Goal: Information Seeking & Learning: Learn about a topic

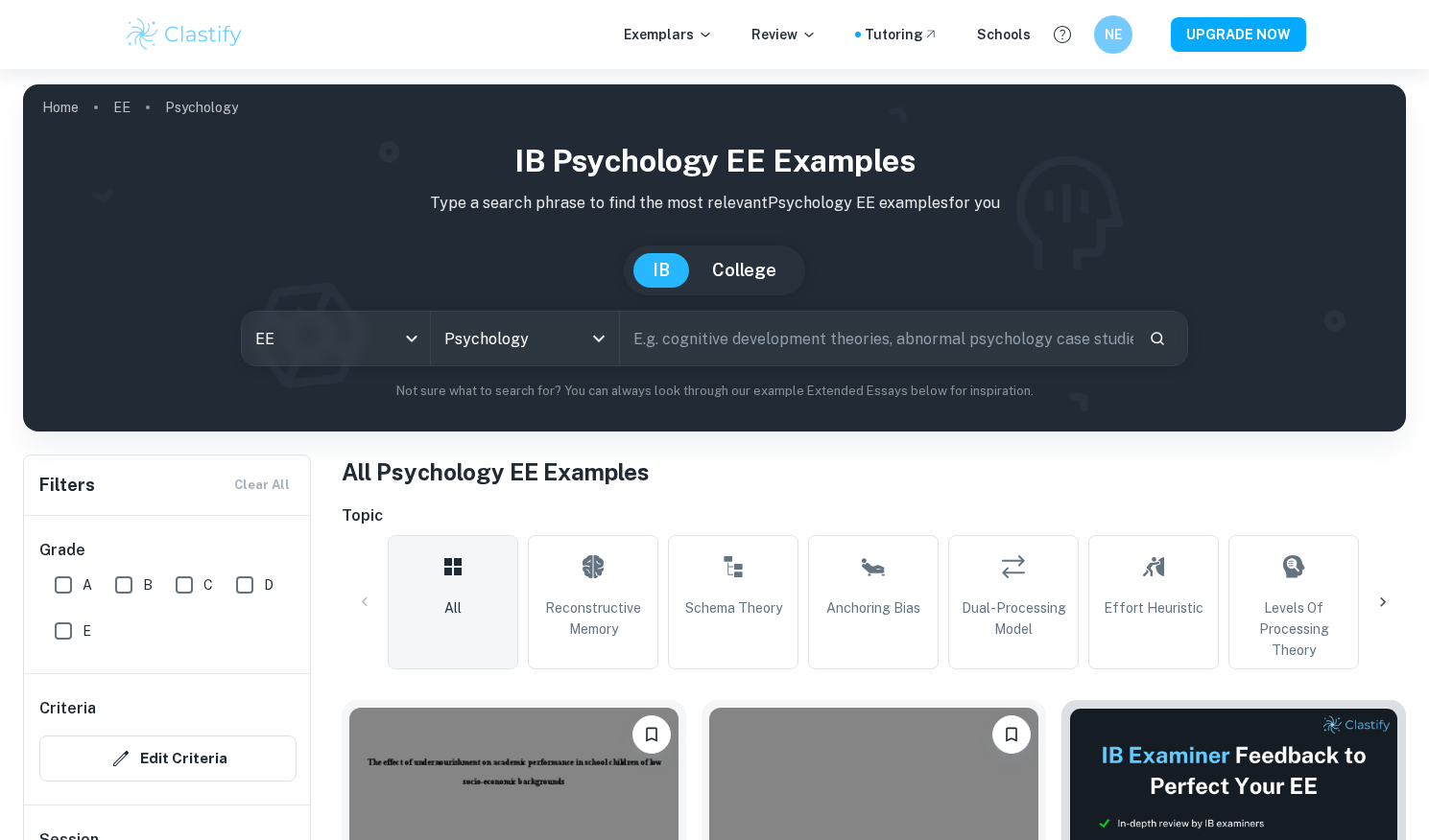
scroll to position [359, 0]
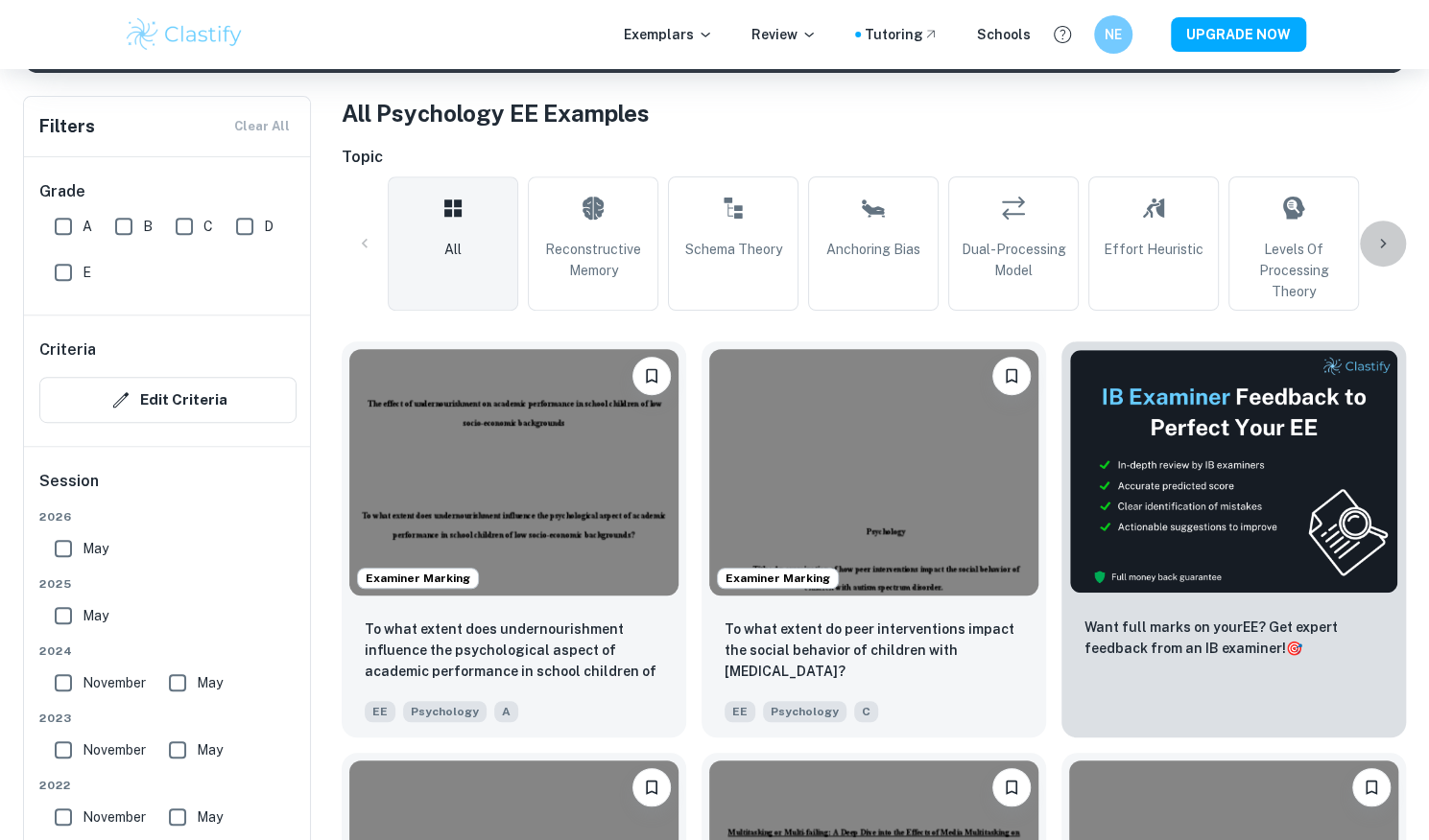
click at [1378, 239] on icon at bounding box center [1382, 243] width 19 height 19
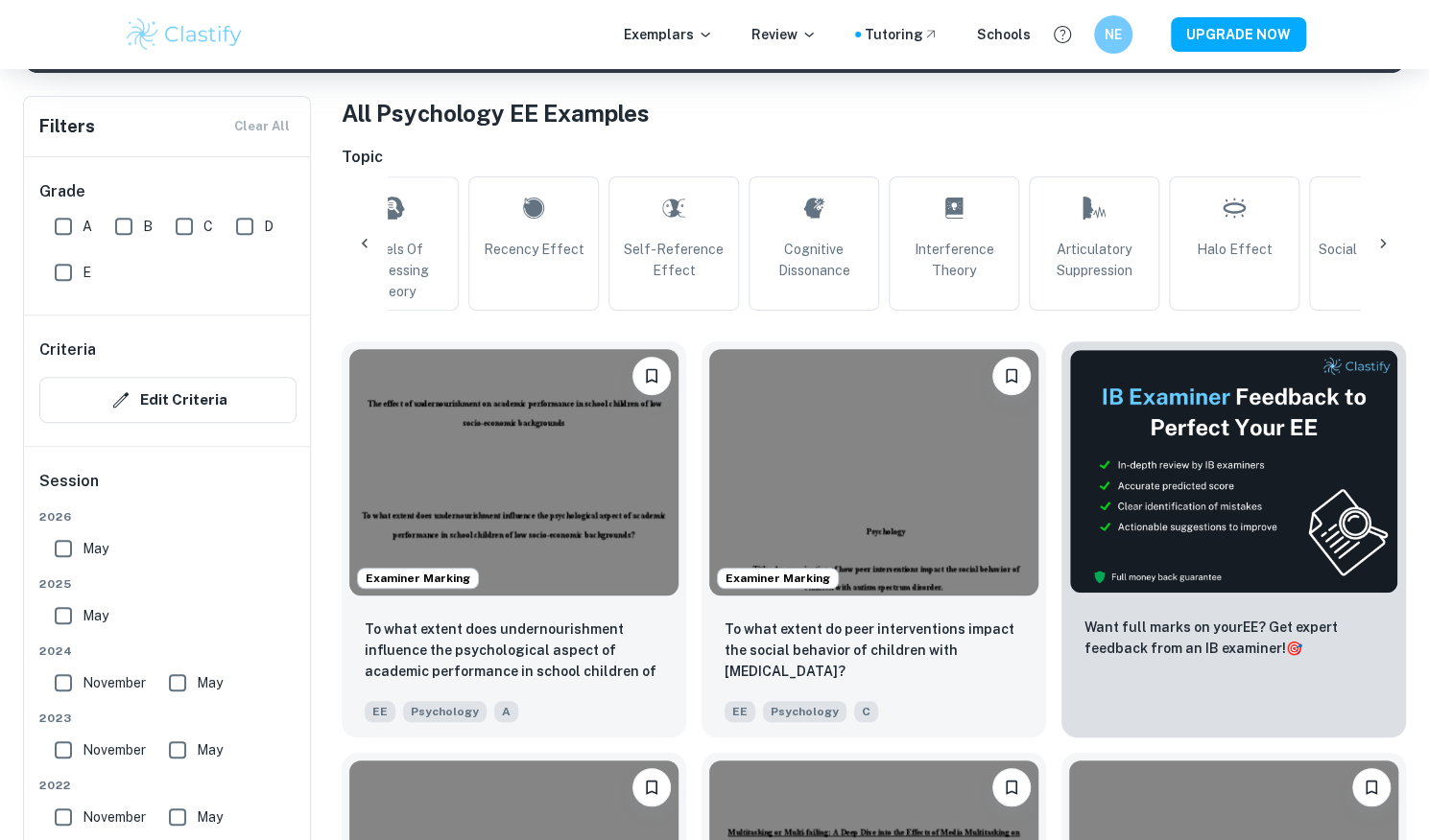
scroll to position [0, 906]
click at [1378, 237] on icon at bounding box center [1382, 243] width 19 height 19
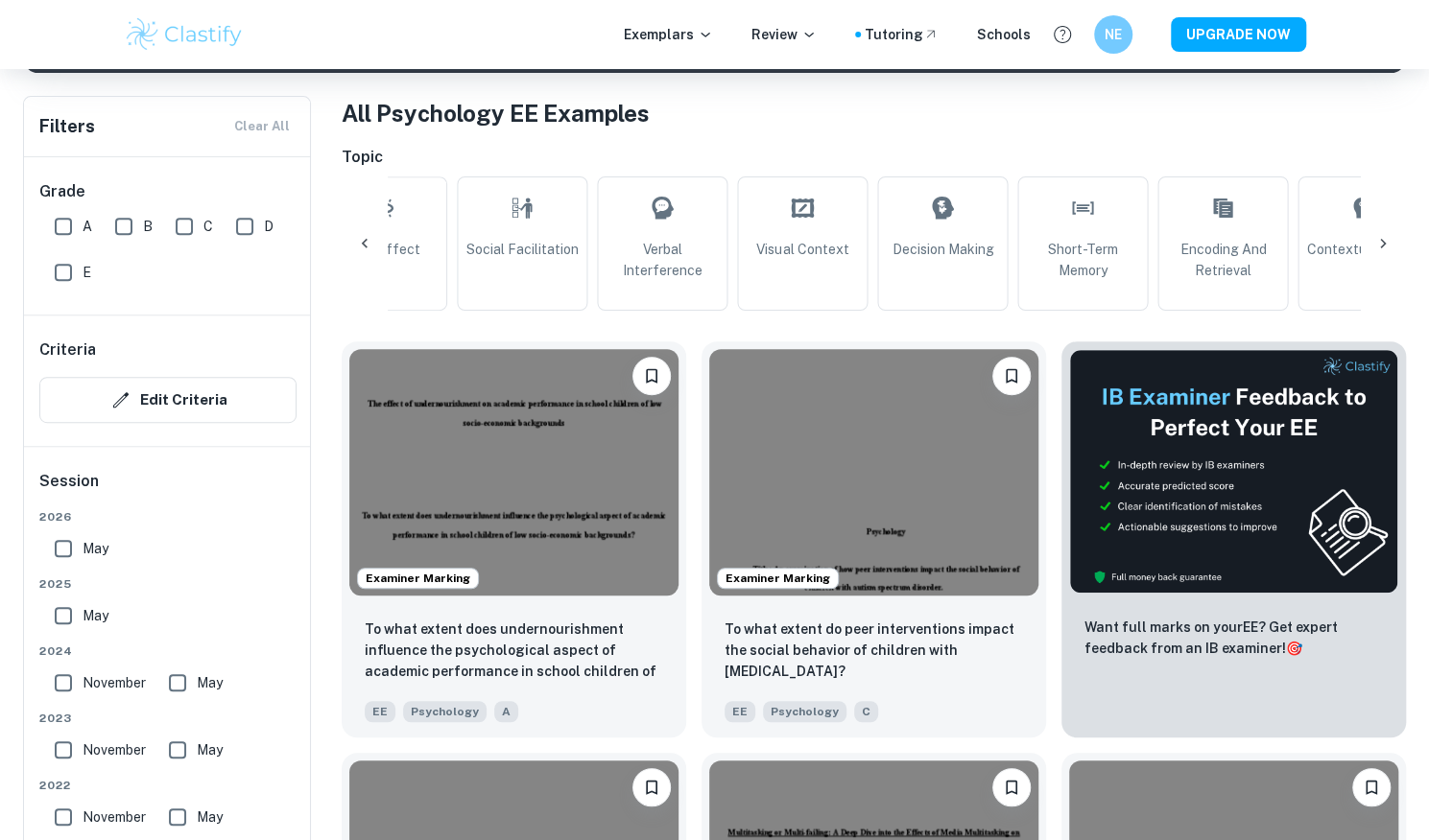
scroll to position [0, 1813]
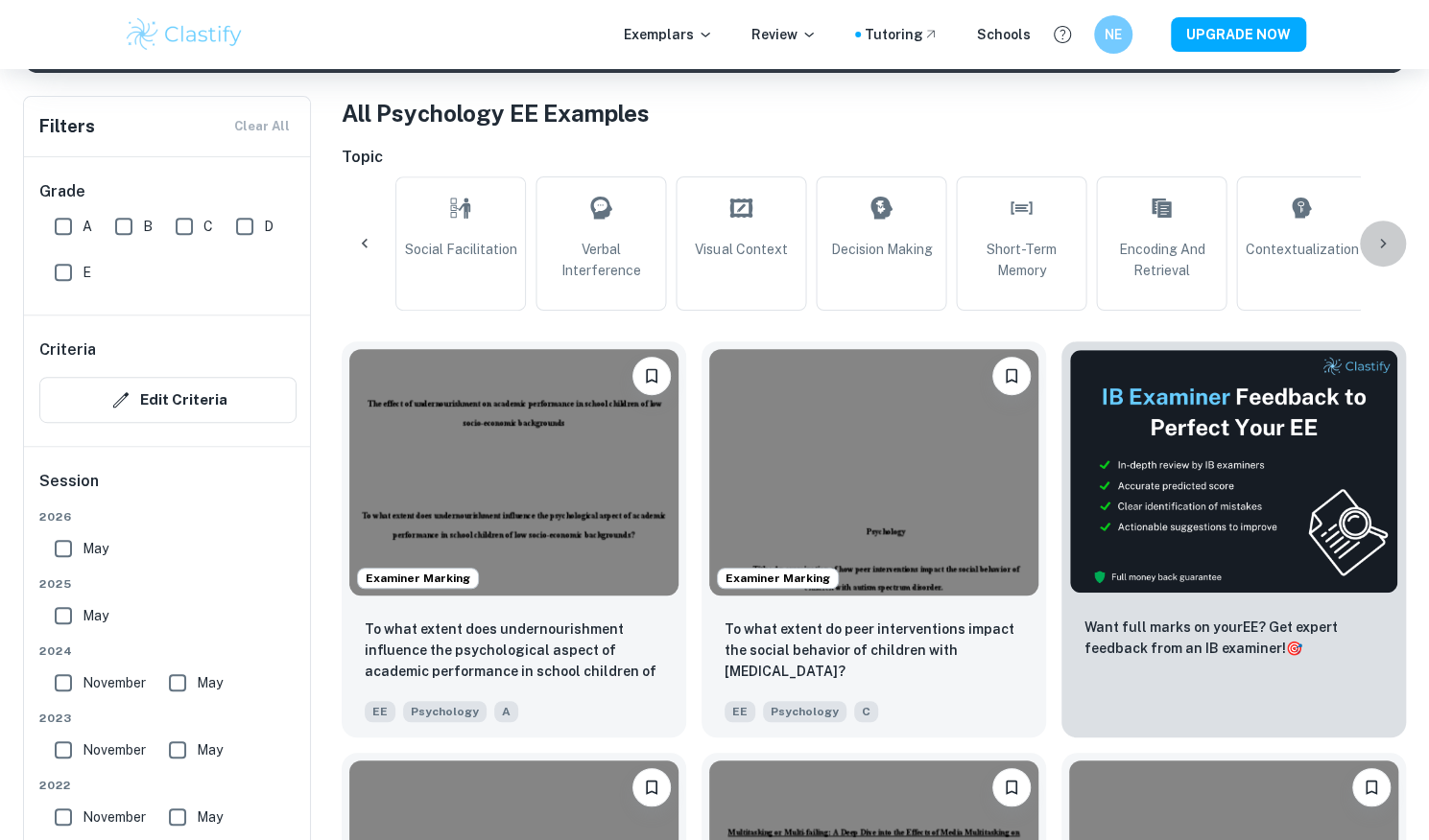
click at [1387, 234] on icon at bounding box center [1382, 243] width 19 height 19
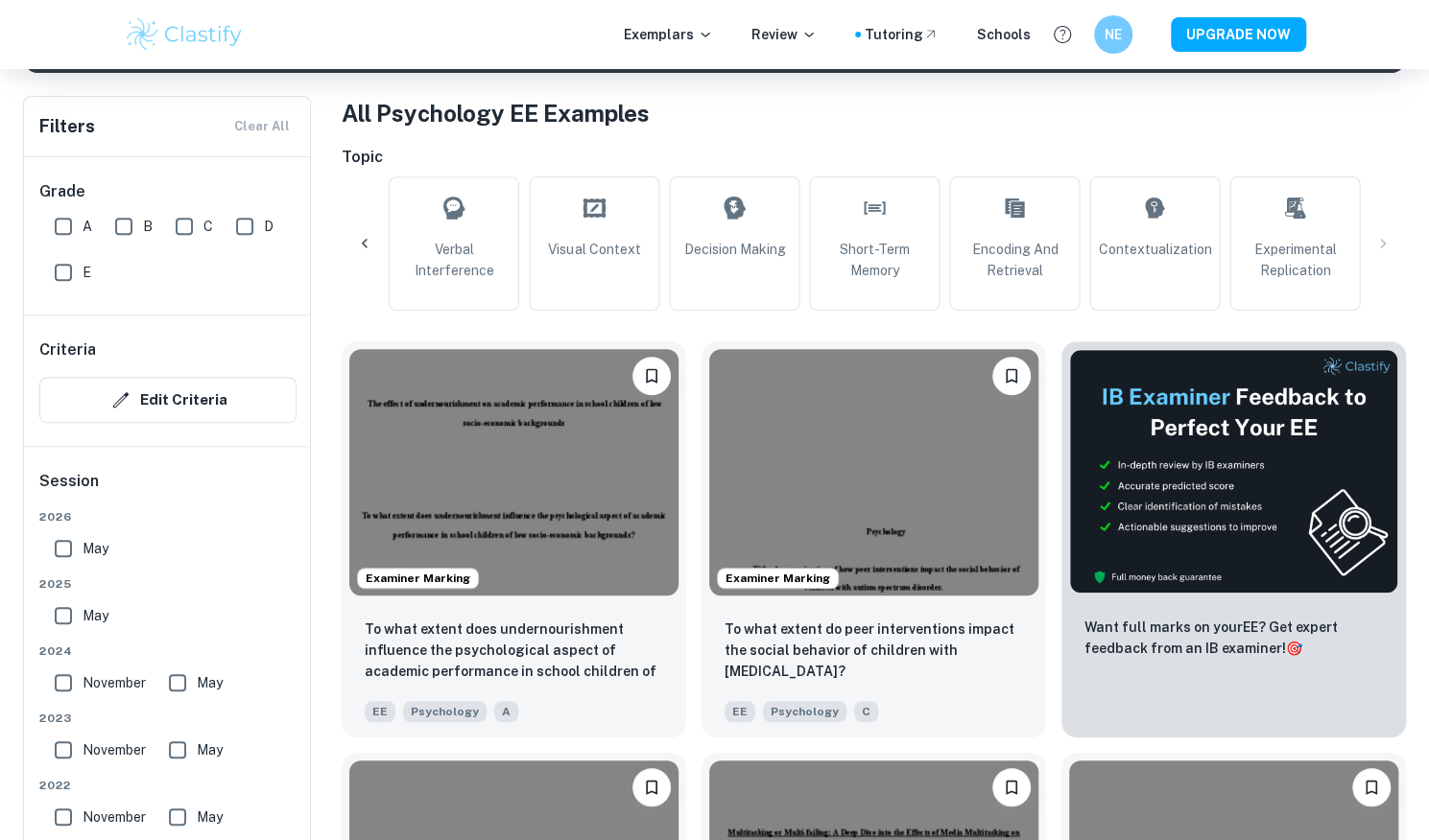
click at [1385, 239] on div "All Reconstructive Memory Schema Theory Anchoring Bias Dual-Processing Model Ef…" at bounding box center [874, 244] width 1064 height 134
click at [1379, 241] on div "All Reconstructive Memory Schema Theory Anchoring Bias Dual-Processing Model Ef…" at bounding box center [874, 244] width 1064 height 134
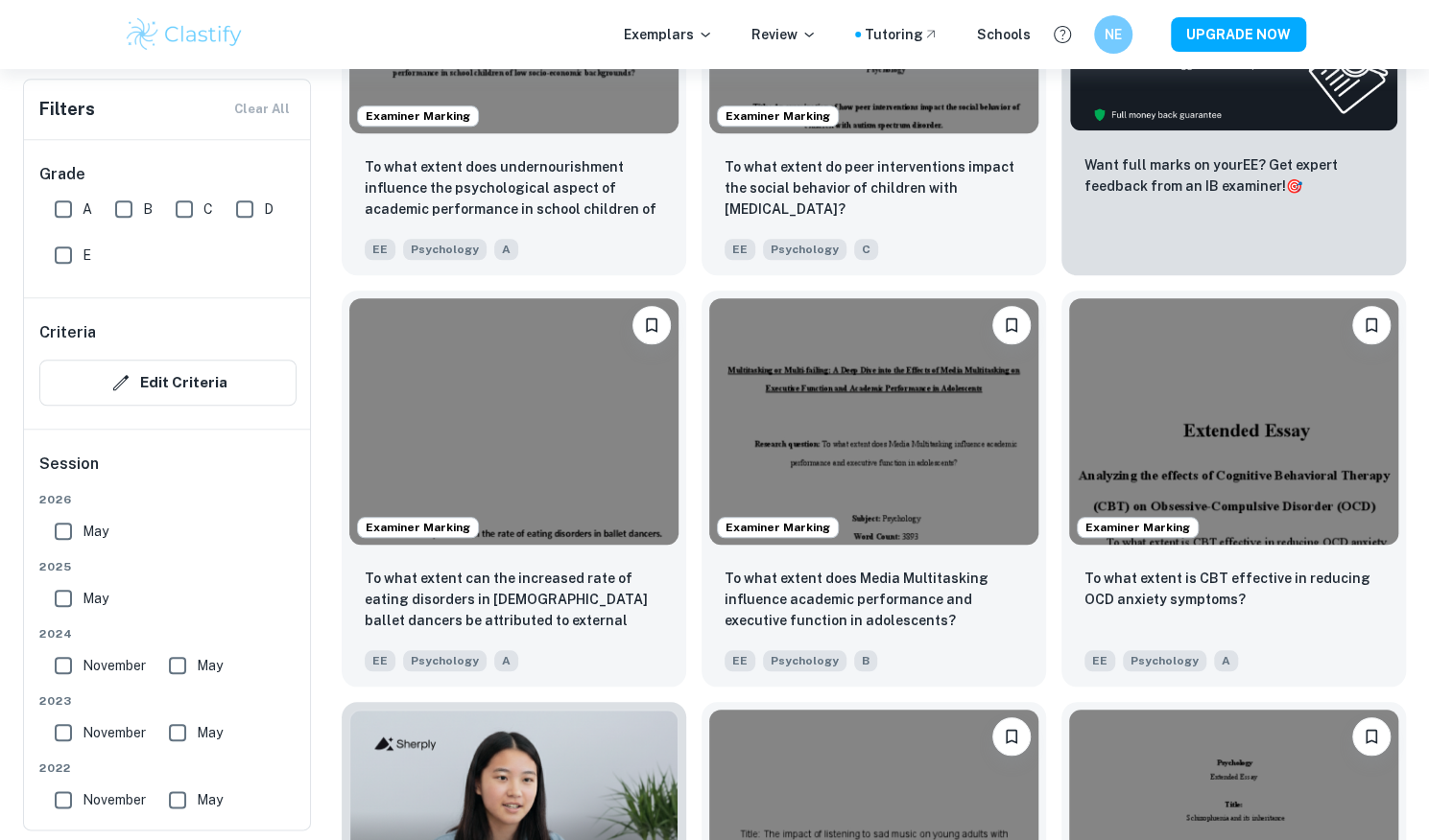
scroll to position [833, 0]
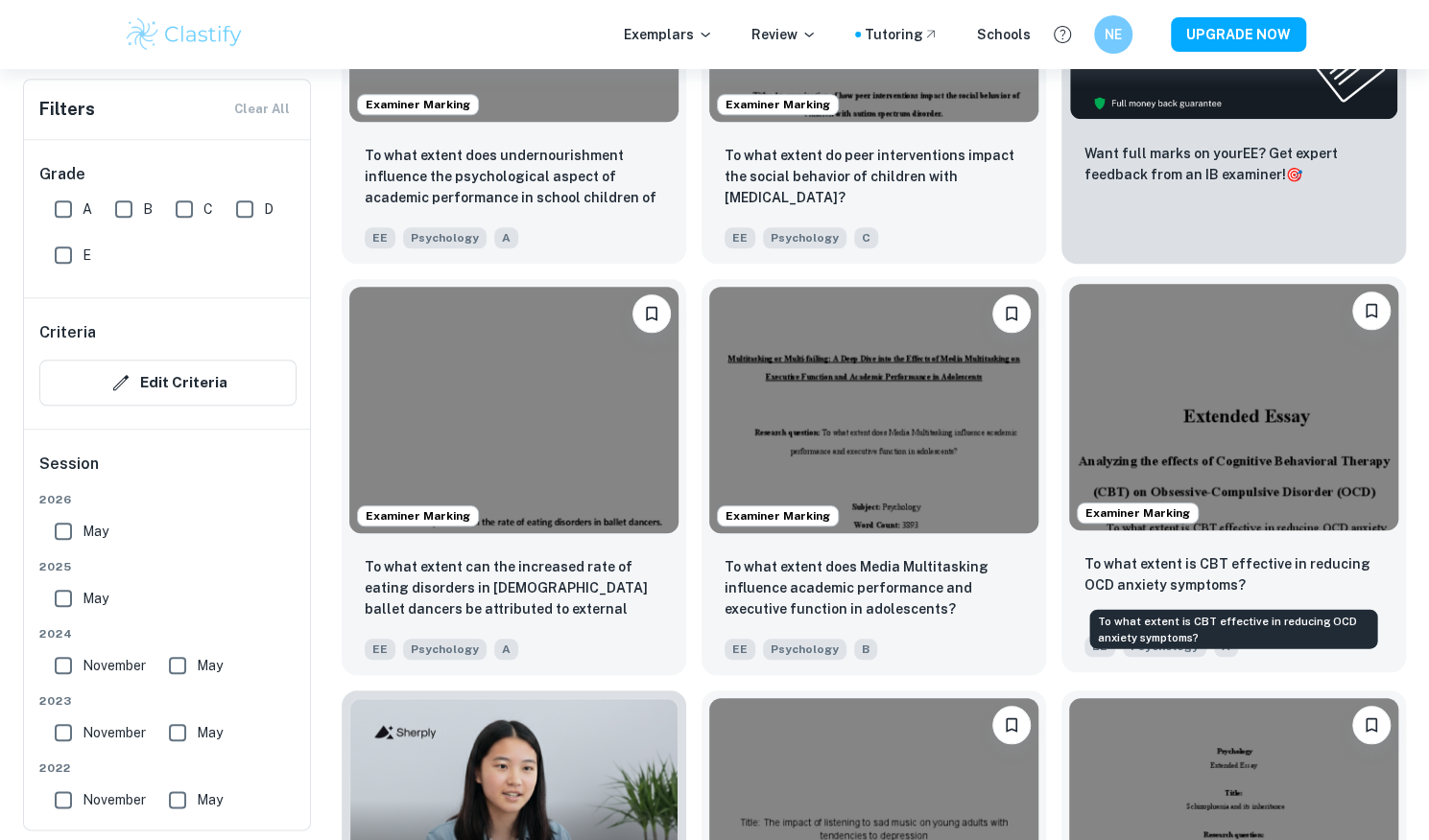
click at [1184, 572] on p "To what extent is CBT effective in reducing OCD anxiety symptoms?" at bounding box center [1233, 574] width 298 height 42
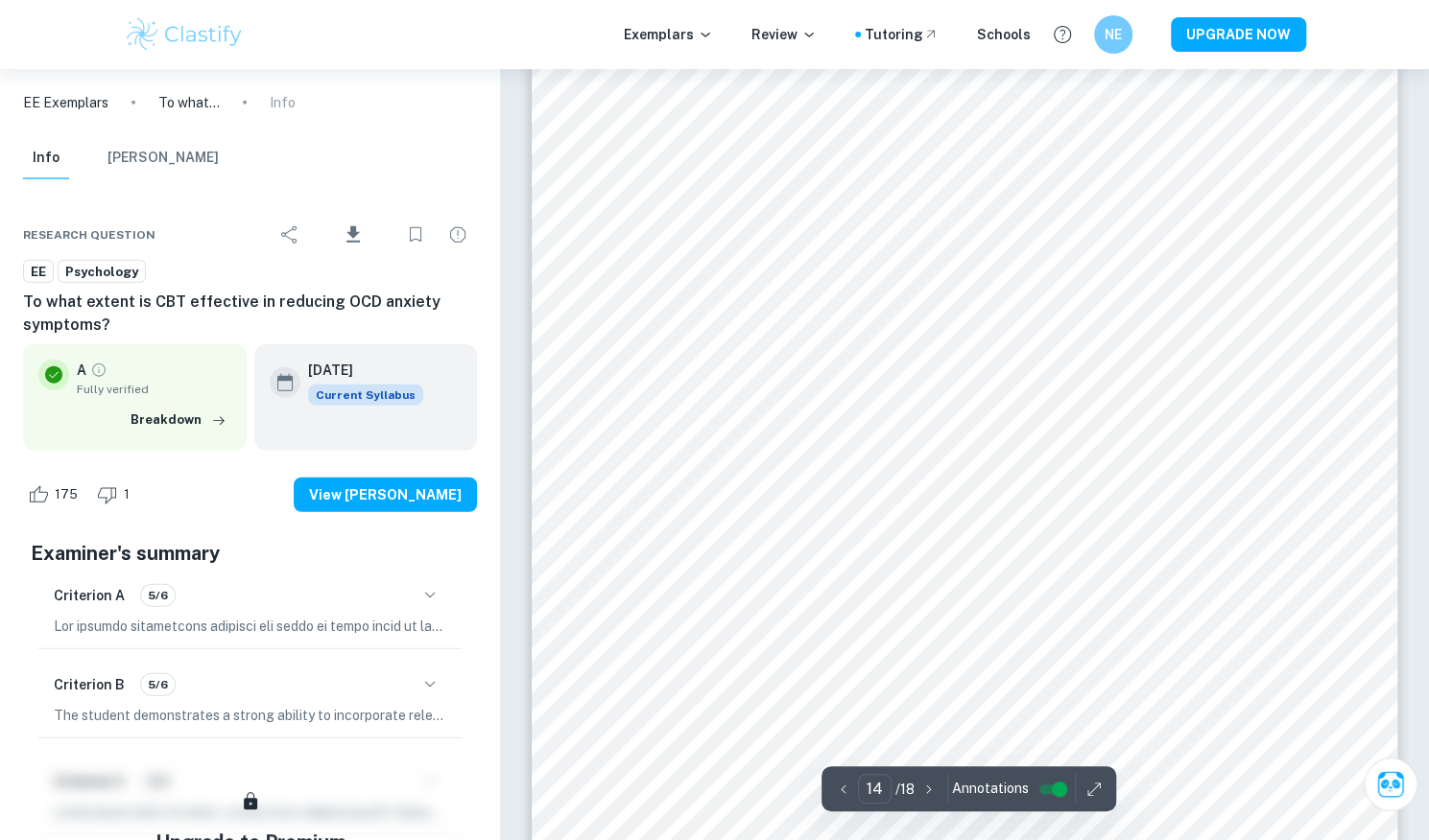
scroll to position [15477, 0]
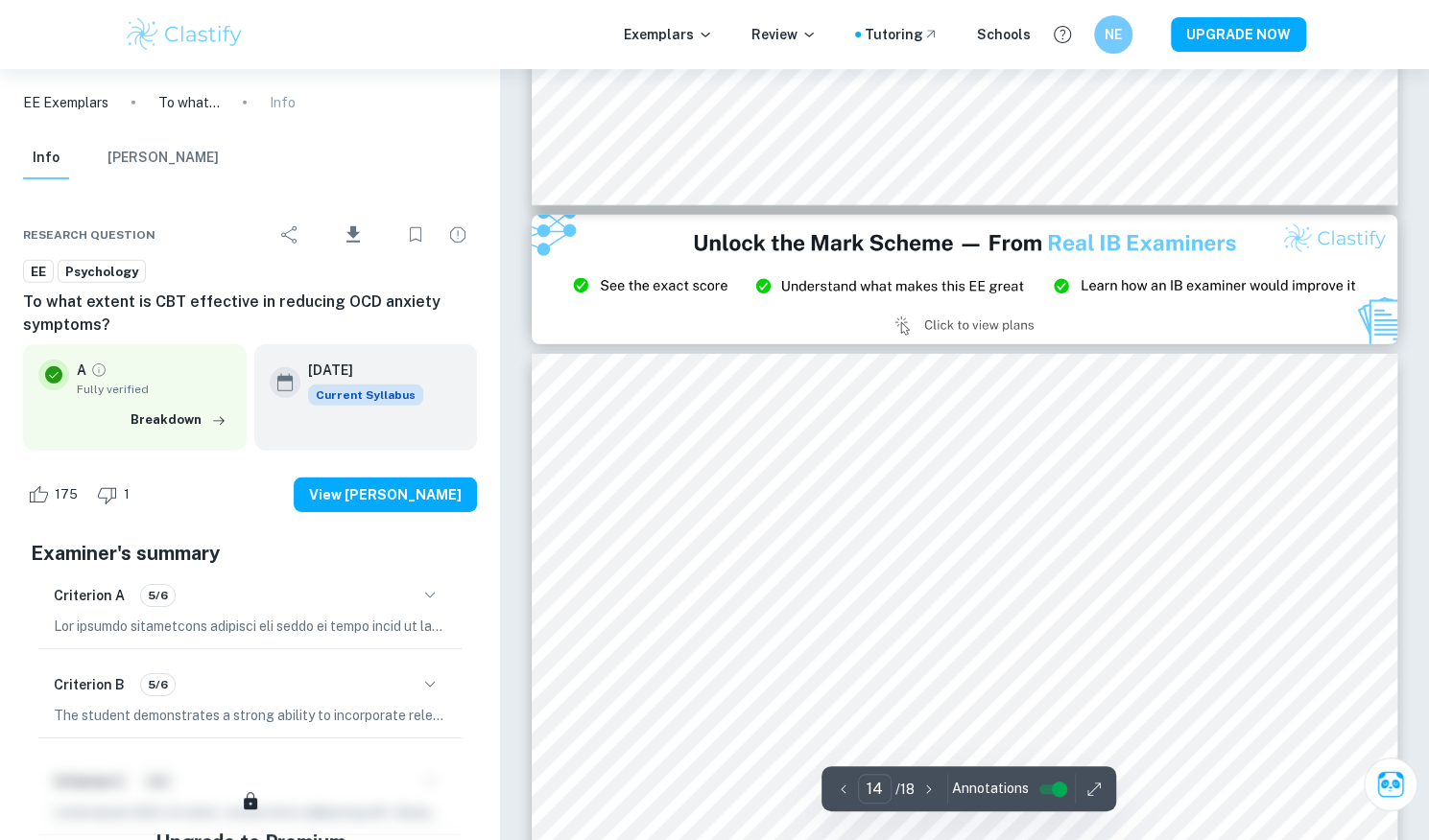
type input "15"
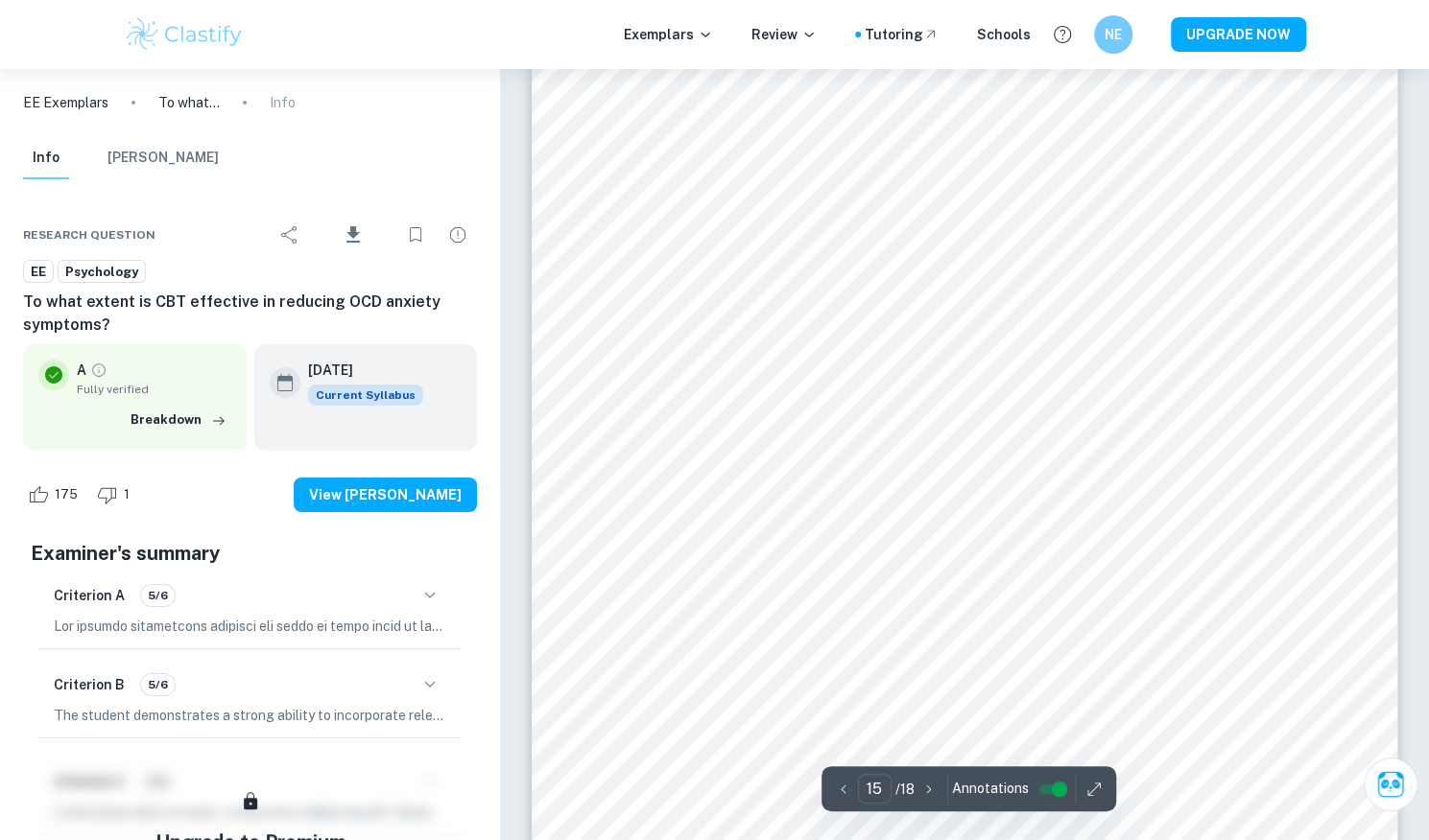
scroll to position [16485, 0]
